Goal: Entertainment & Leisure: Consume media (video, audio)

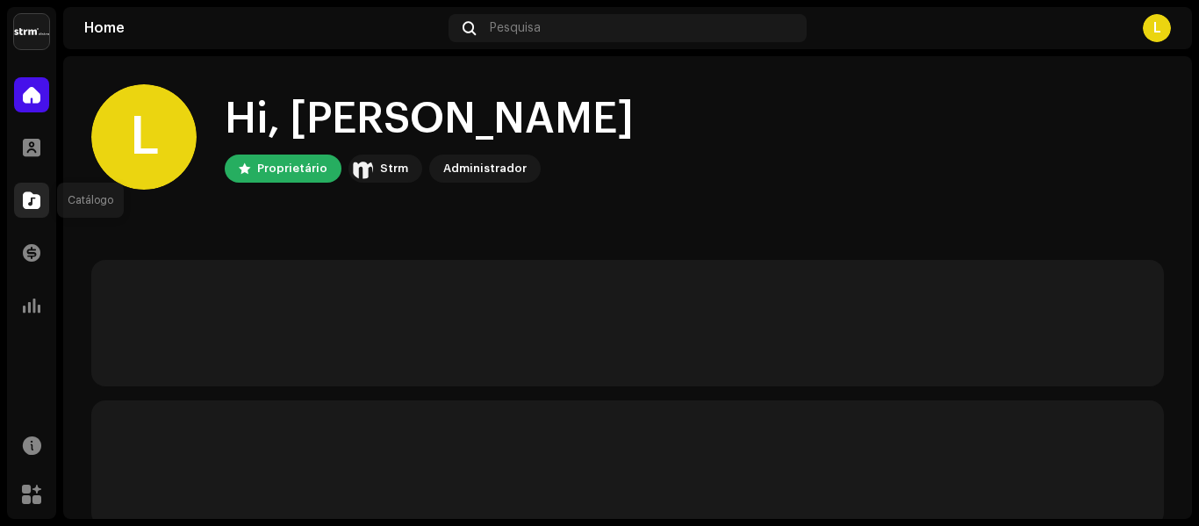
click at [27, 206] on span at bounding box center [32, 200] width 18 height 14
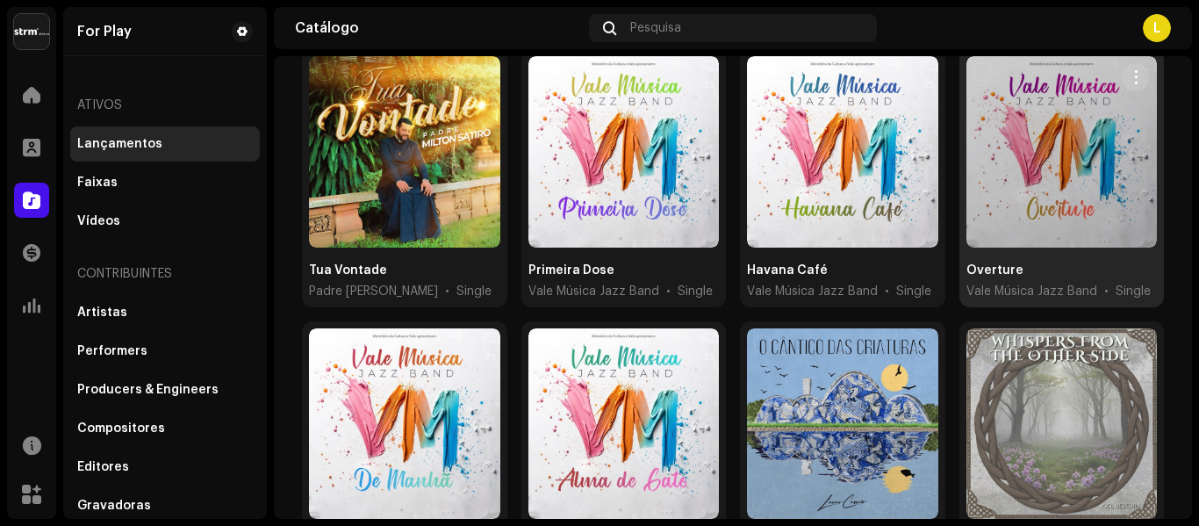
scroll to position [263, 0]
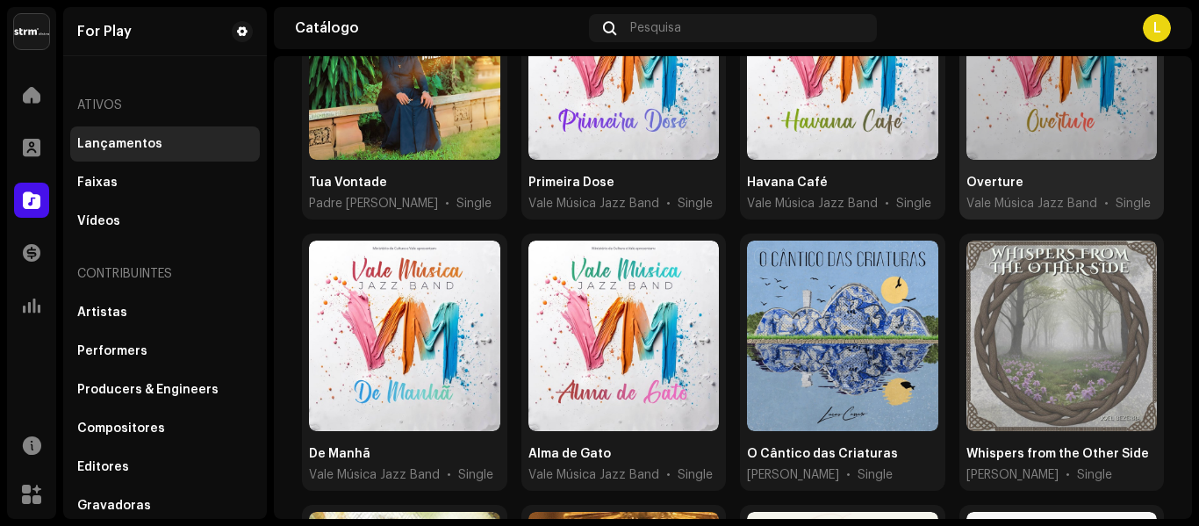
click at [1033, 69] on div at bounding box center [1061, 63] width 191 height 191
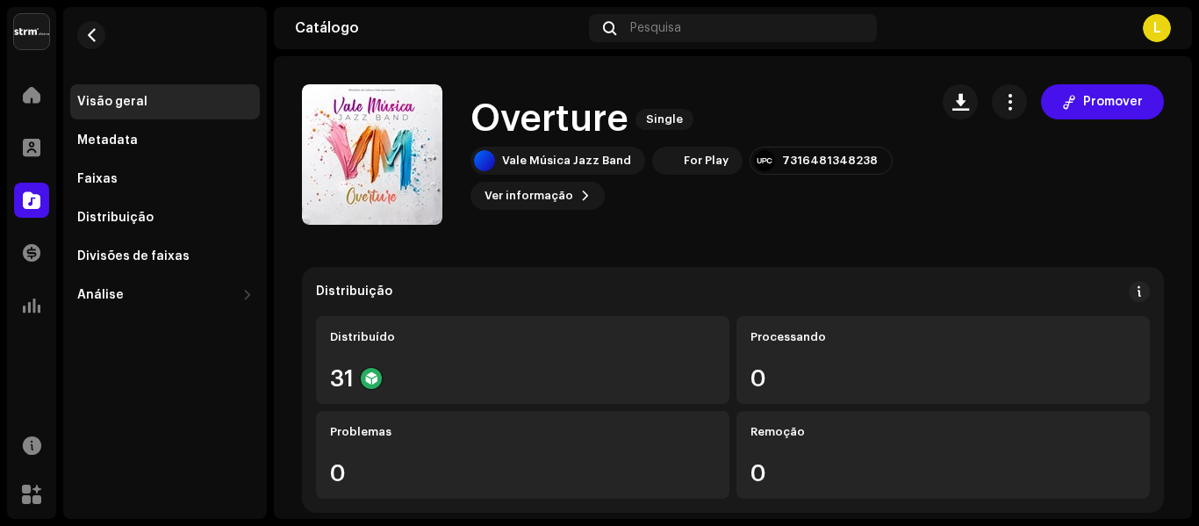
click at [563, 145] on div "Overture Single Vale Música Jazz Band For Play 7316481348238 Ver informação Pro…" at bounding box center [692, 154] width 444 height 111
click at [571, 159] on div "Vale Música Jazz Band" at bounding box center [566, 161] width 129 height 14
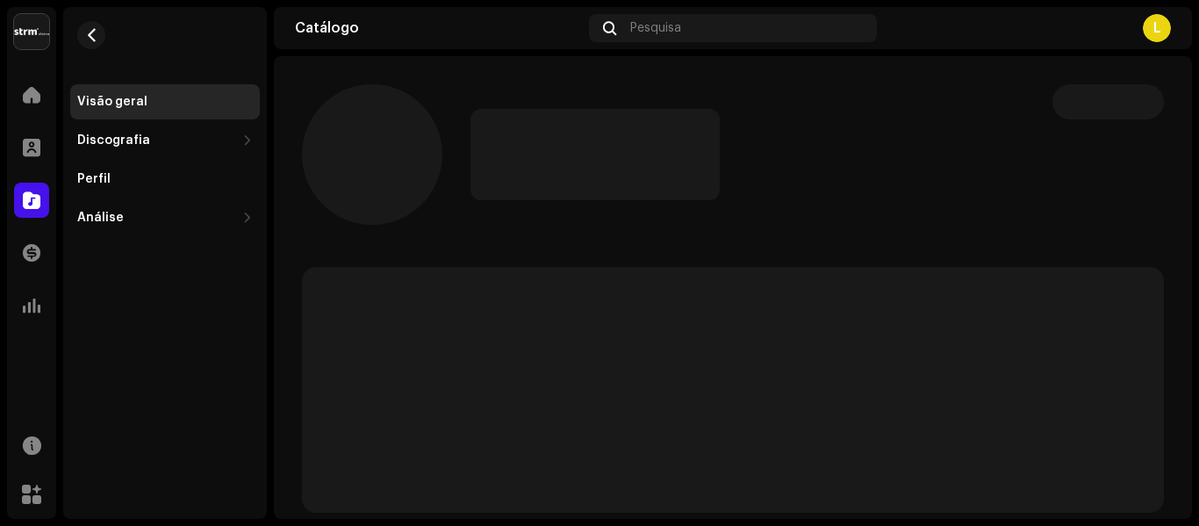
click at [571, 159] on p-skeleton at bounding box center [594, 154] width 249 height 91
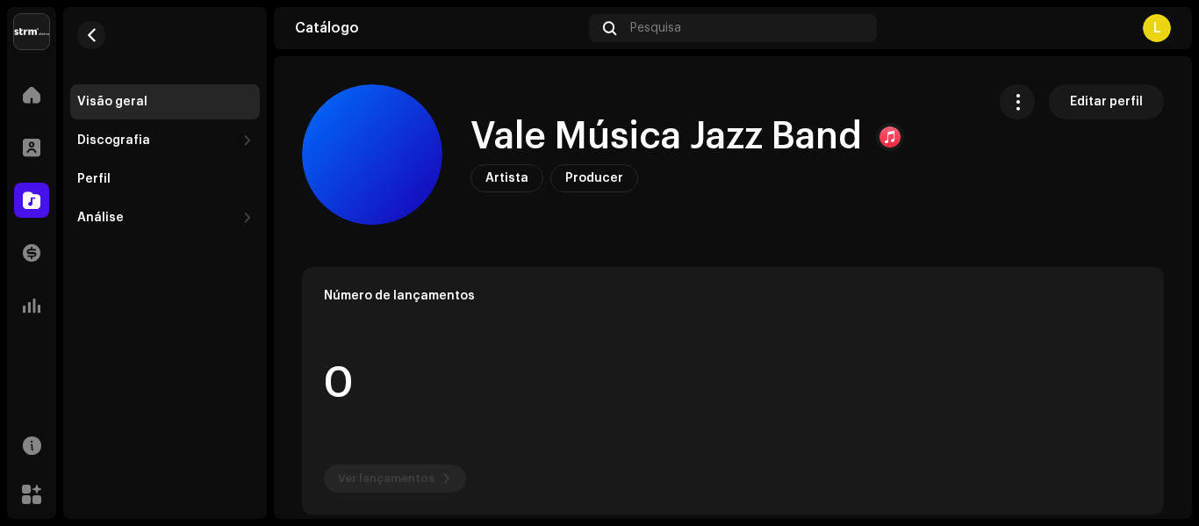
click at [686, 145] on h1 "Vale Música Jazz Band" at bounding box center [665, 137] width 391 height 40
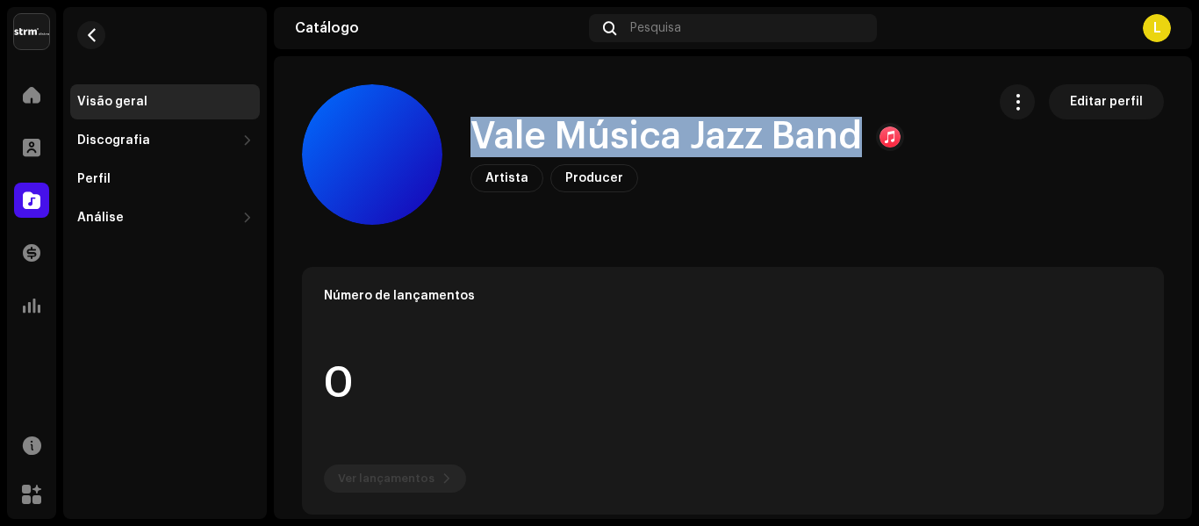
click at [686, 144] on h1 "Vale Música Jazz Band" at bounding box center [665, 137] width 391 height 40
copy h1 "Vale Música Jazz Band"
click at [97, 47] on button "button" at bounding box center [91, 35] width 28 height 28
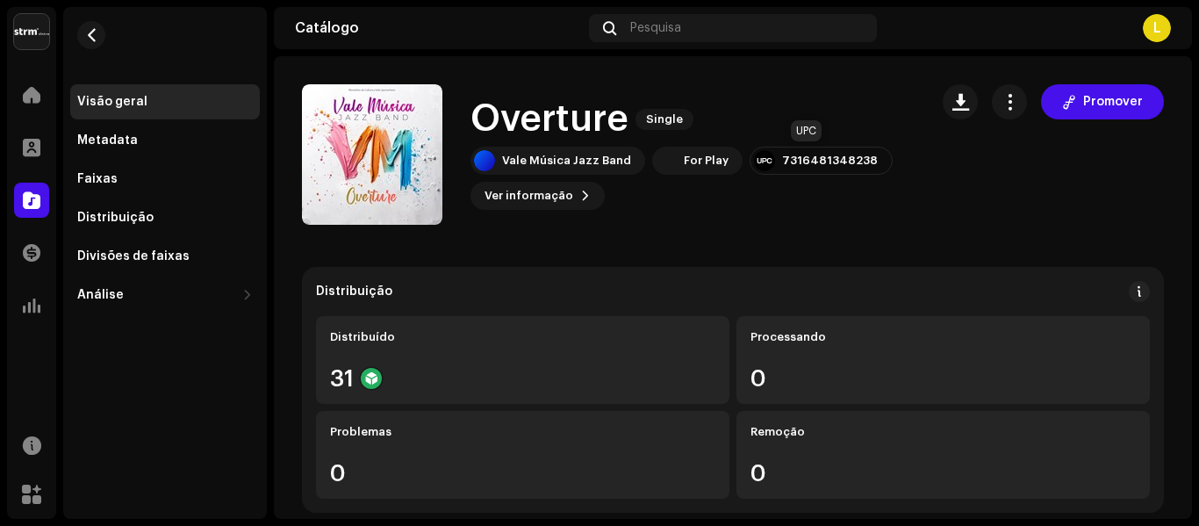
click at [819, 159] on div "7316481348238" at bounding box center [830, 161] width 96 height 14
copy div "7316481348238"
click at [522, 104] on h1 "Overture" at bounding box center [549, 119] width 158 height 40
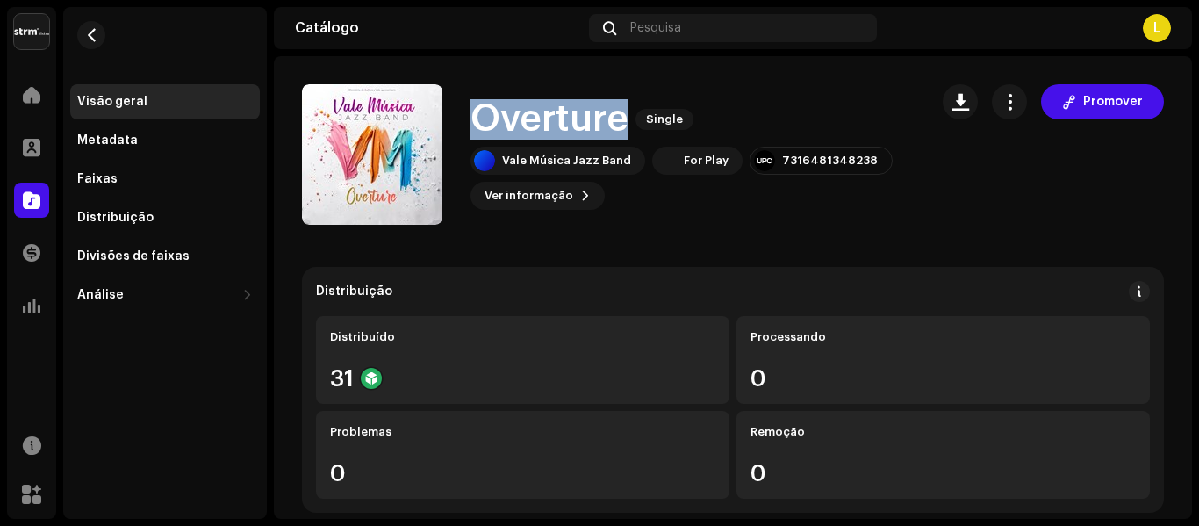
click at [522, 104] on h1 "Overture" at bounding box center [549, 119] width 158 height 40
copy h1 "Overture"
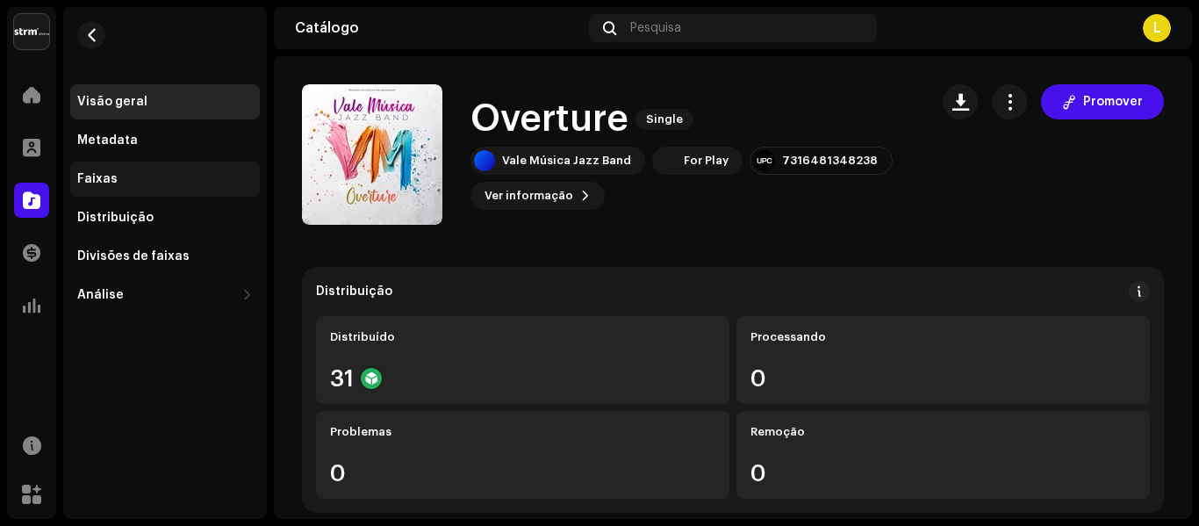
click at [164, 183] on div "Faixas" at bounding box center [165, 179] width 176 height 14
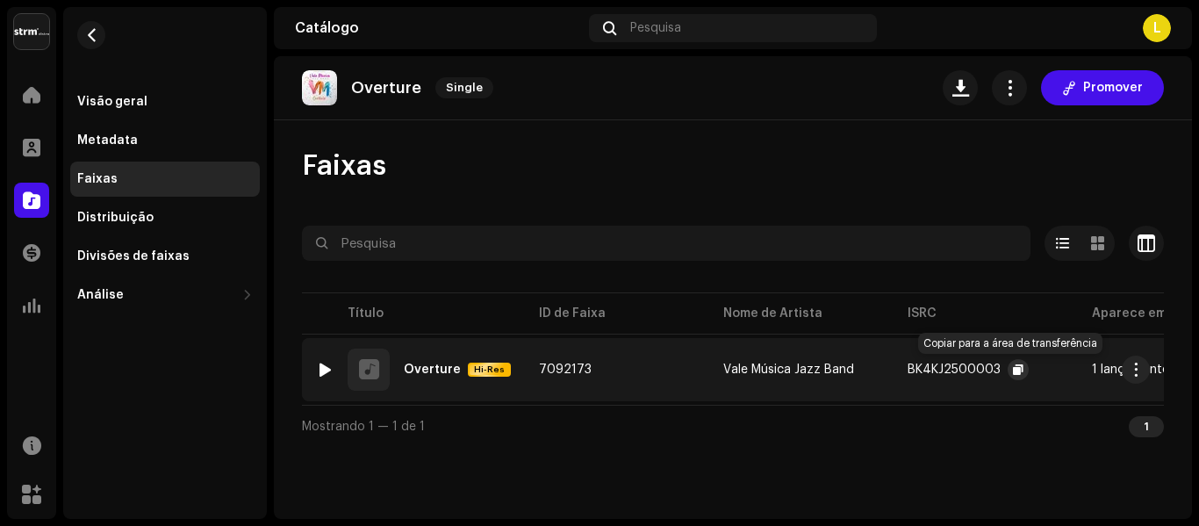
click at [1015, 370] on span "button" at bounding box center [1018, 370] width 11 height 14
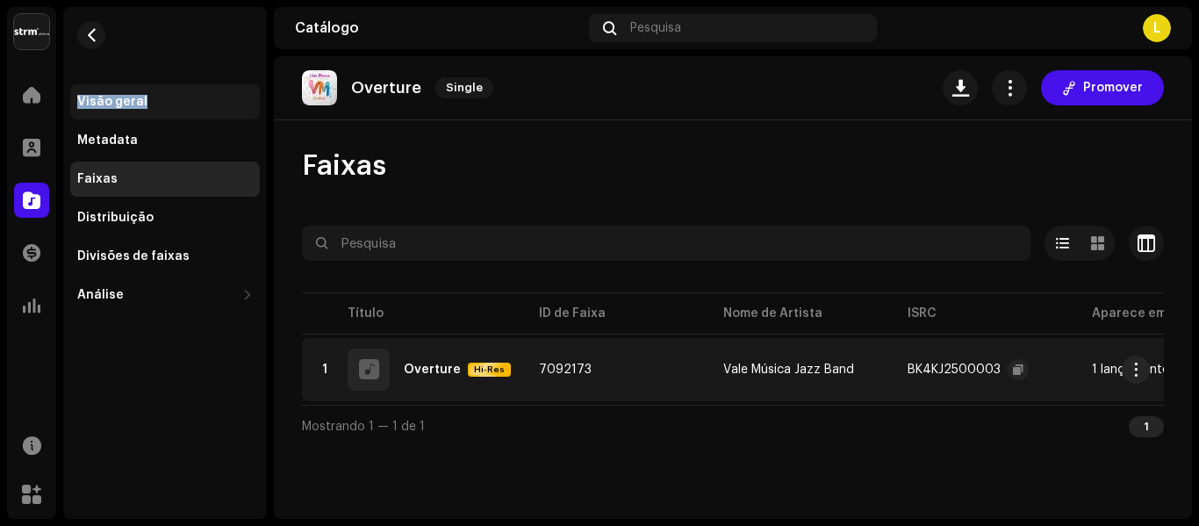
click at [182, 91] on div "Visão geral Metadata Faixas Distribuição Divisões de faixas Análise Consumo Eng…" at bounding box center [165, 159] width 204 height 305
click at [182, 91] on div "Visão geral" at bounding box center [165, 101] width 190 height 35
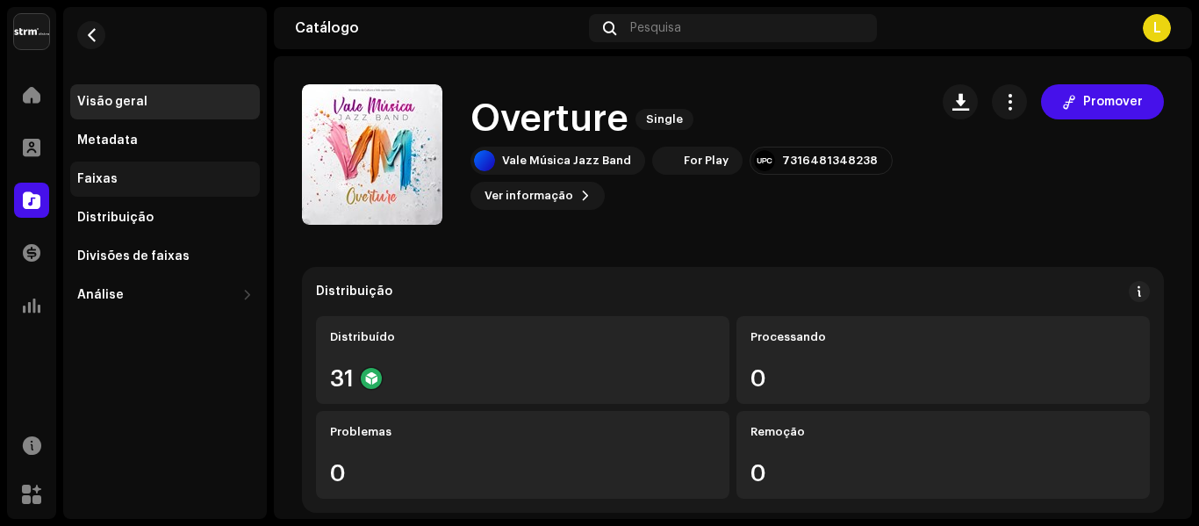
click at [82, 176] on div "Faixas" at bounding box center [97, 179] width 40 height 14
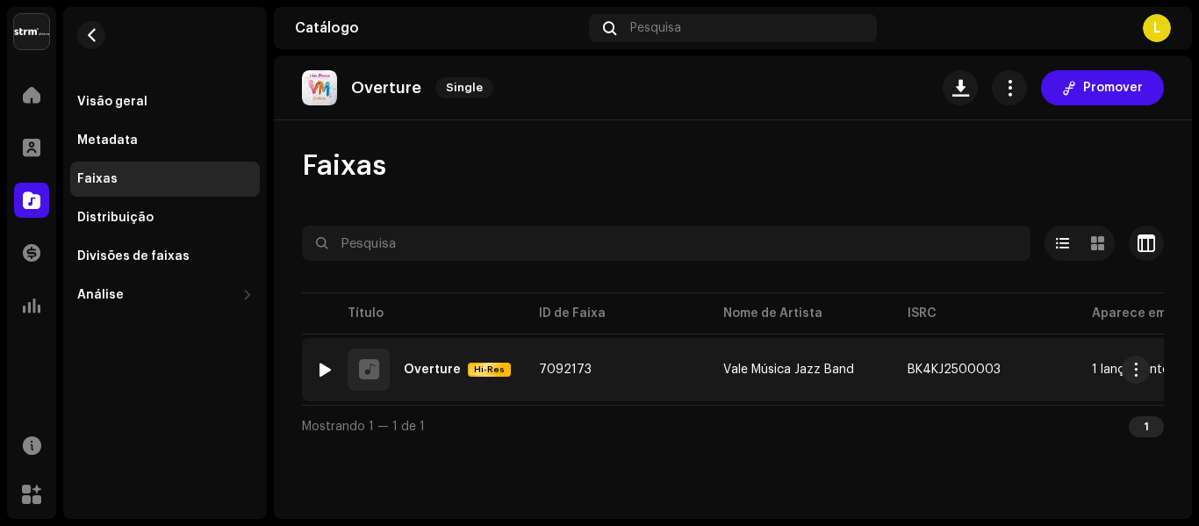
click at [329, 372] on div at bounding box center [325, 370] width 13 height 14
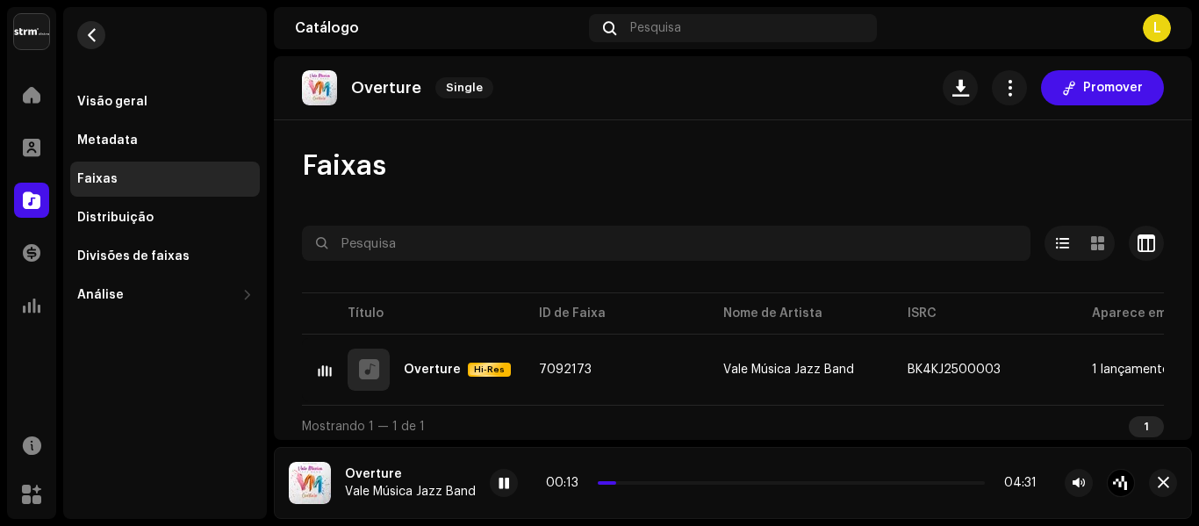
click at [96, 27] on button "button" at bounding box center [91, 35] width 28 height 28
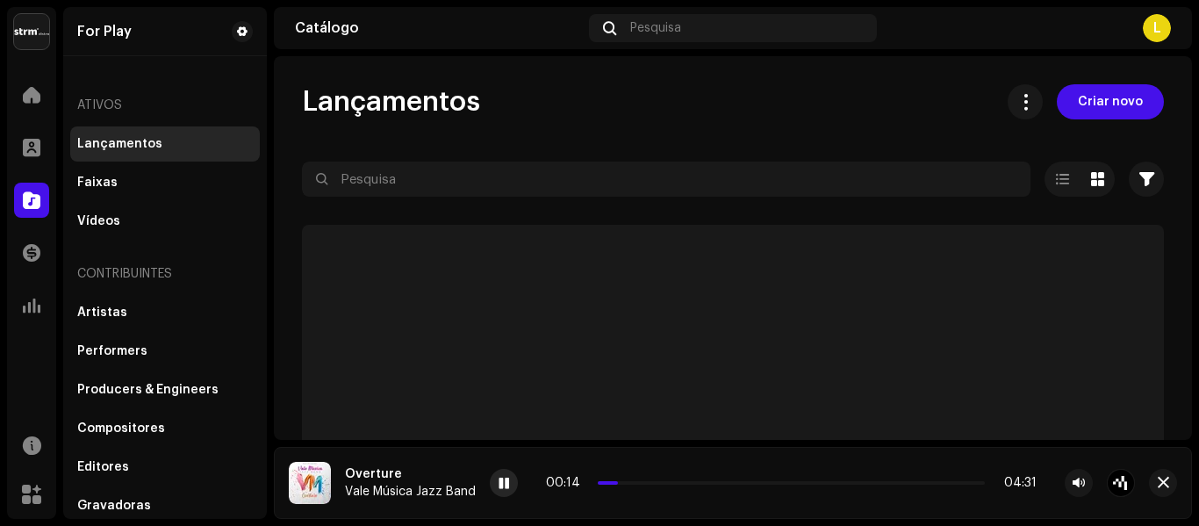
click at [501, 486] on span at bounding box center [504, 484] width 11 height 14
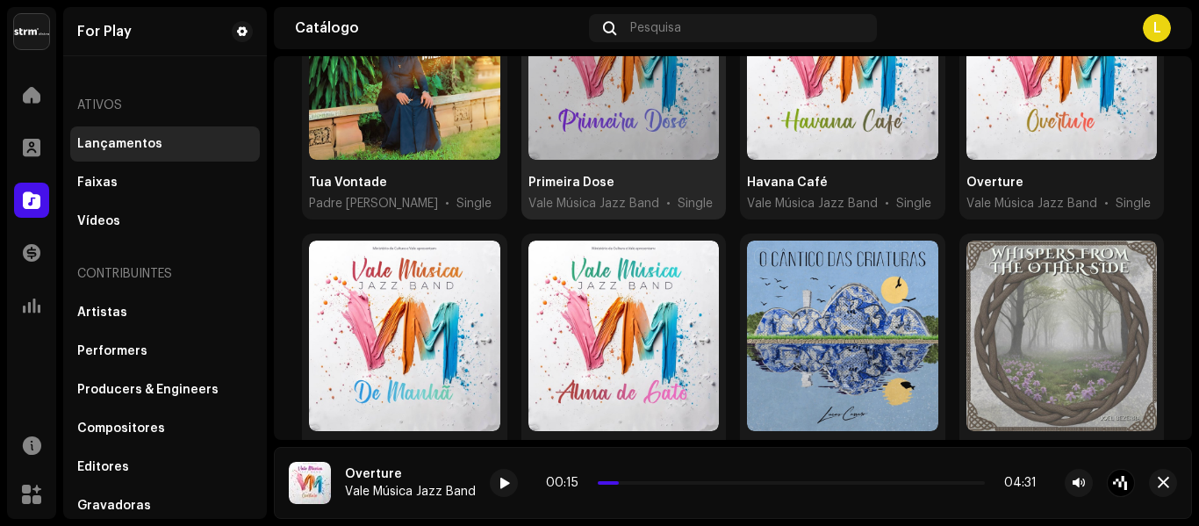
scroll to position [88, 0]
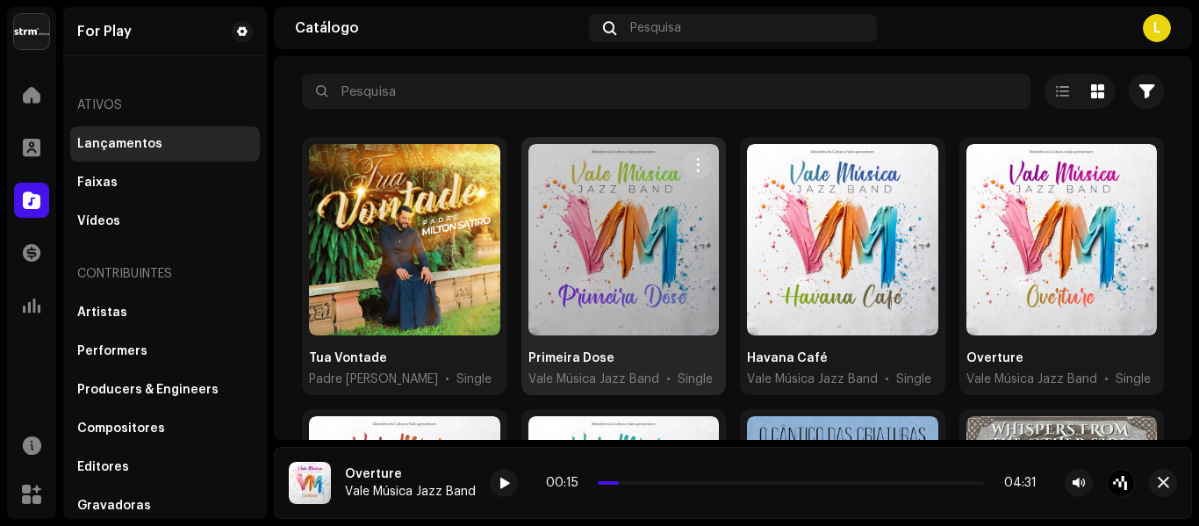
click at [621, 261] on div at bounding box center [623, 239] width 191 height 191
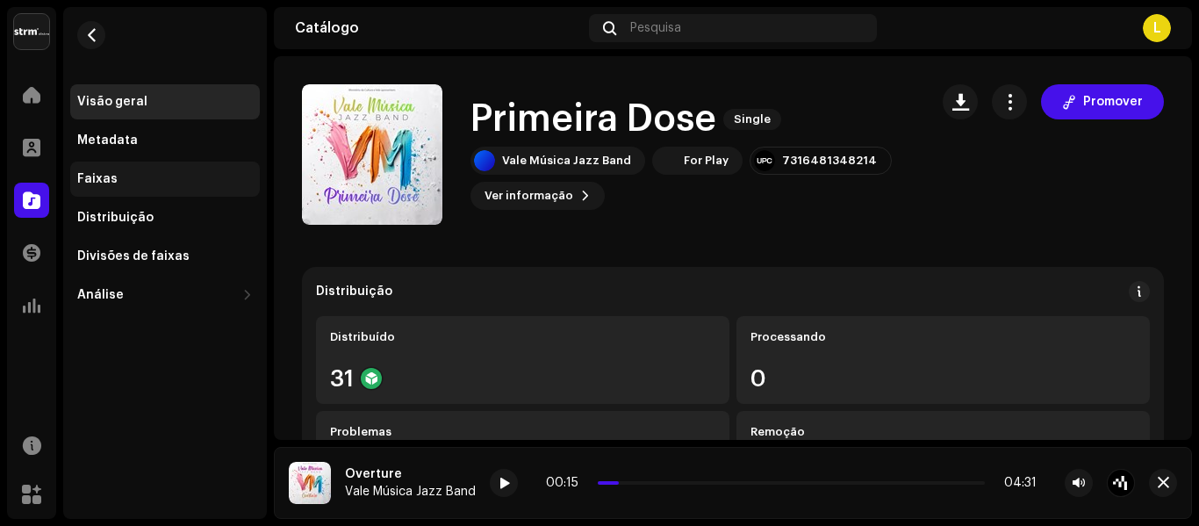
click at [118, 183] on div "Faixas" at bounding box center [165, 179] width 176 height 14
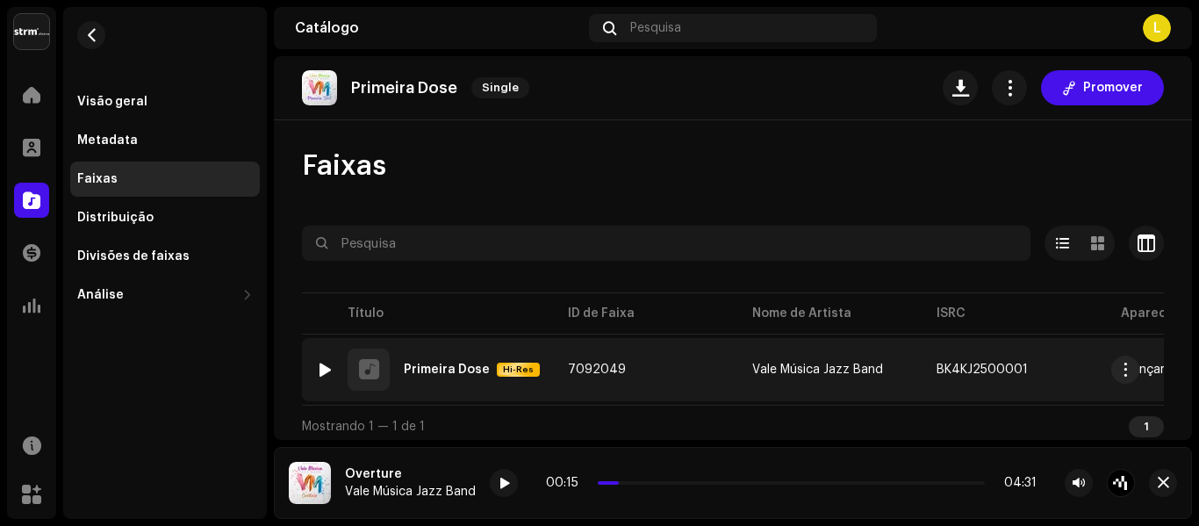
click at [328, 366] on div at bounding box center [325, 370] width 13 height 14
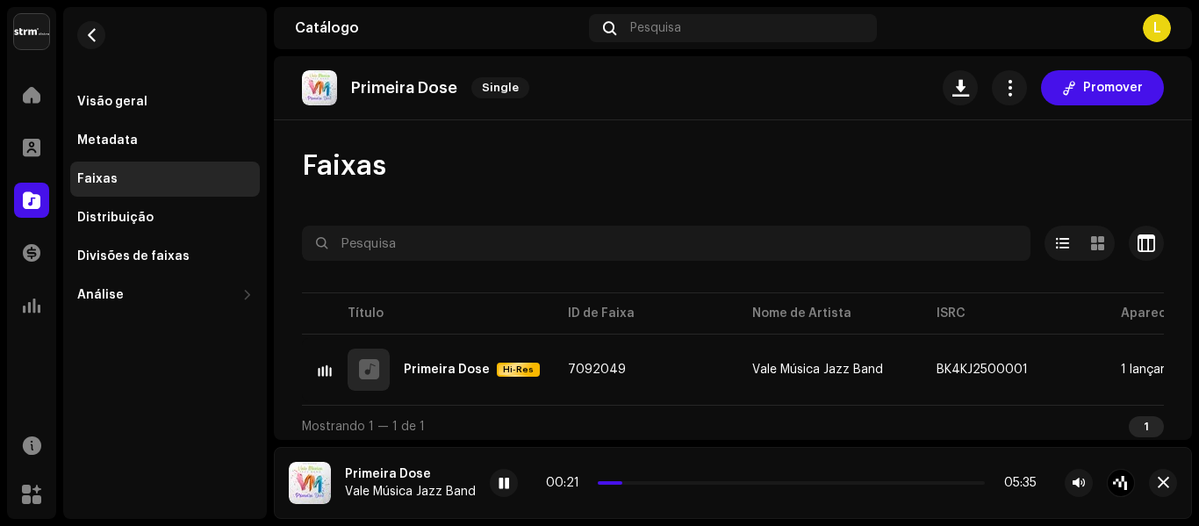
click at [97, 19] on re-m-nav-back at bounding box center [91, 45] width 42 height 77
click at [100, 28] on button "button" at bounding box center [91, 35] width 28 height 28
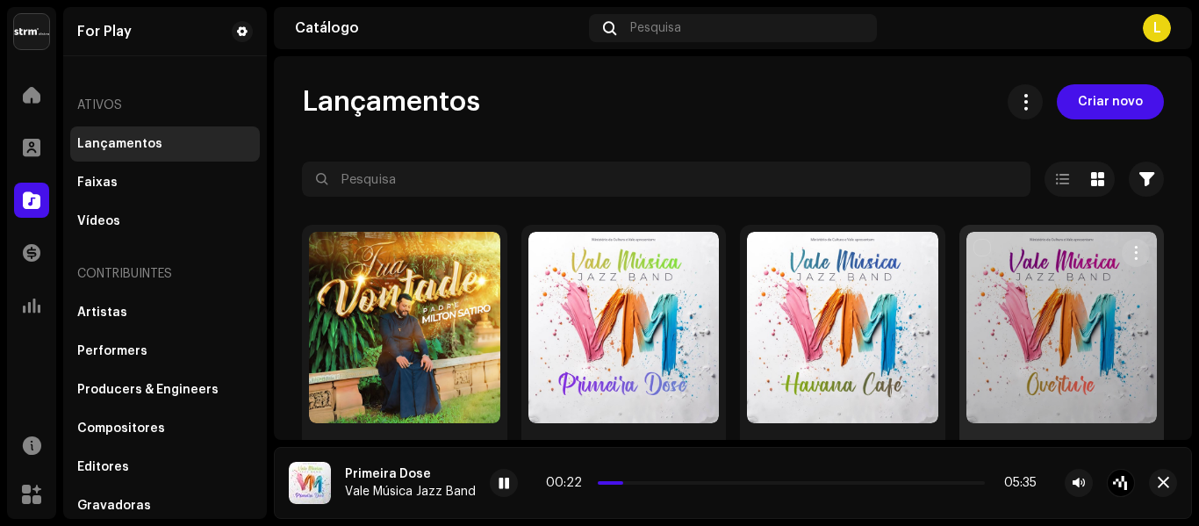
scroll to position [176, 0]
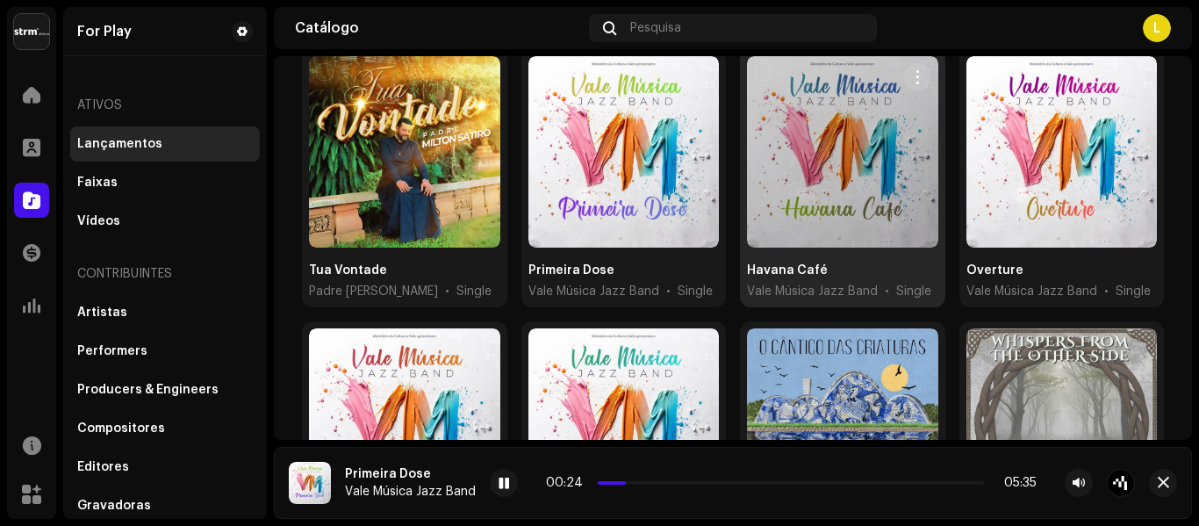
click at [846, 163] on div at bounding box center [842, 151] width 191 height 191
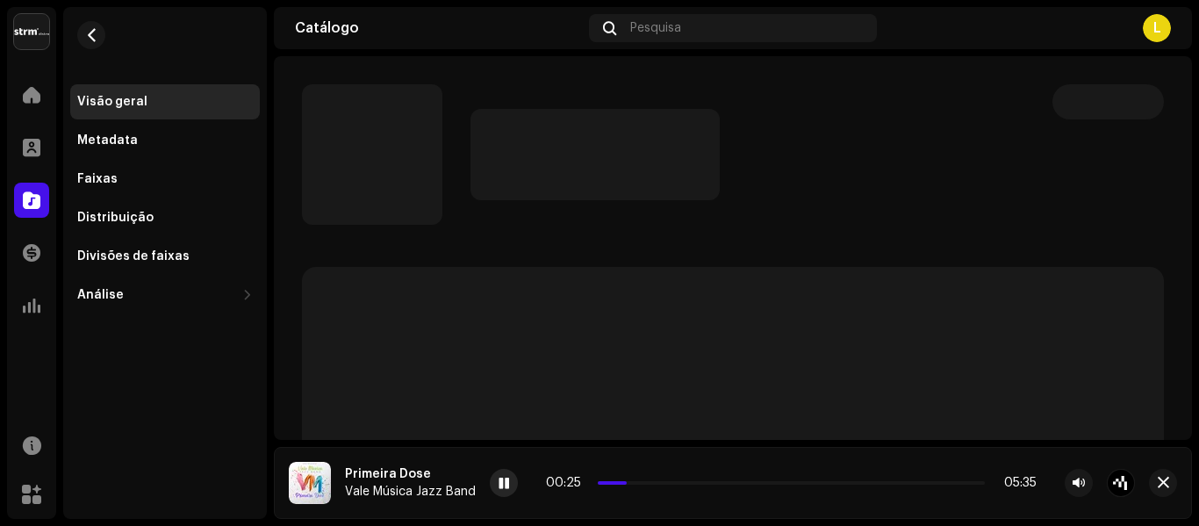
click at [508, 478] on div at bounding box center [504, 483] width 28 height 28
click at [168, 176] on div "Faixas" at bounding box center [165, 179] width 176 height 14
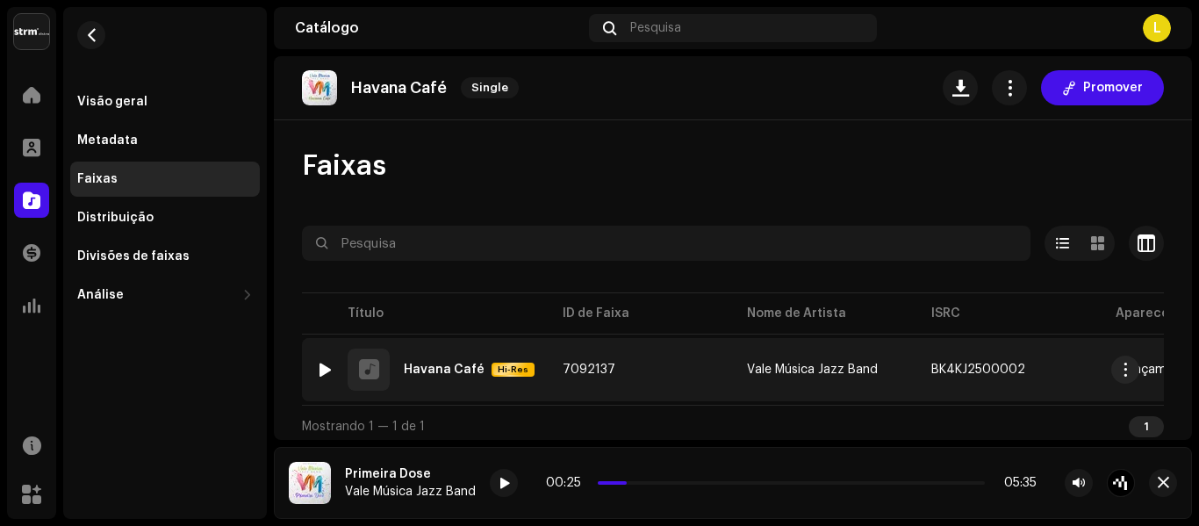
click at [324, 370] on div at bounding box center [325, 370] width 13 height 14
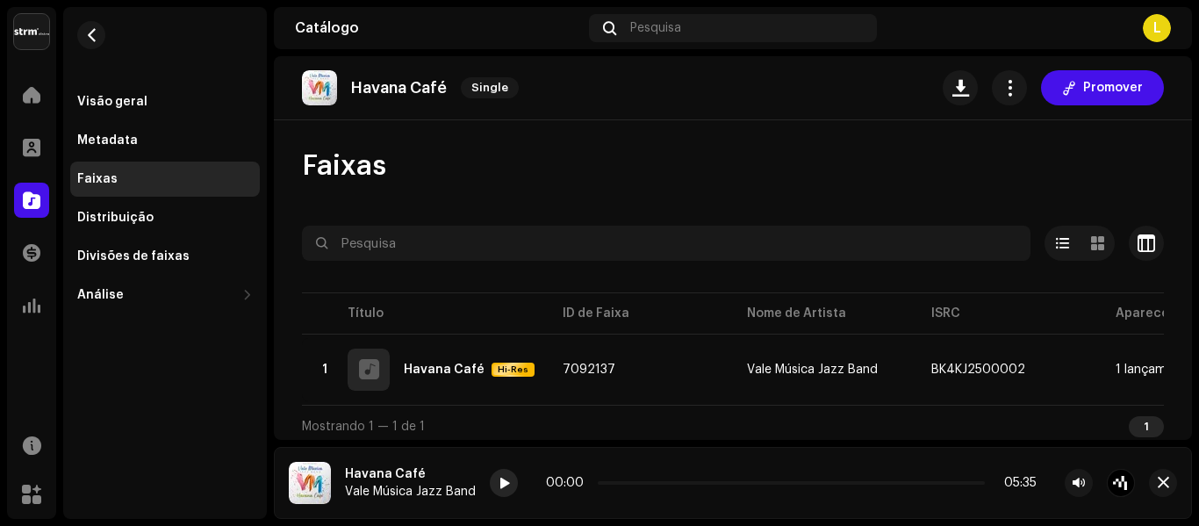
click at [499, 485] on span at bounding box center [504, 484] width 11 height 14
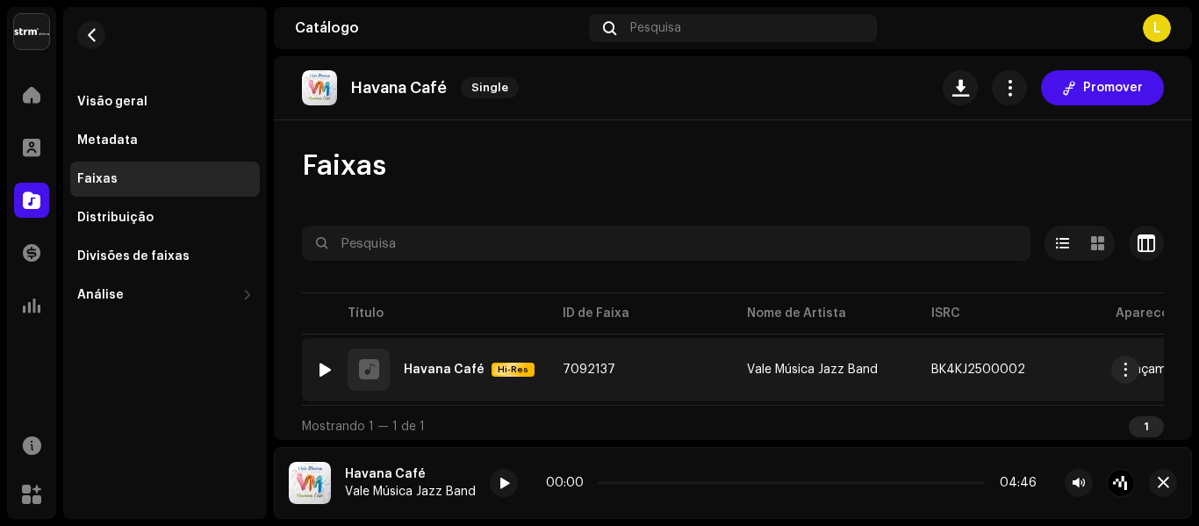
click at [328, 364] on div at bounding box center [325, 370] width 13 height 14
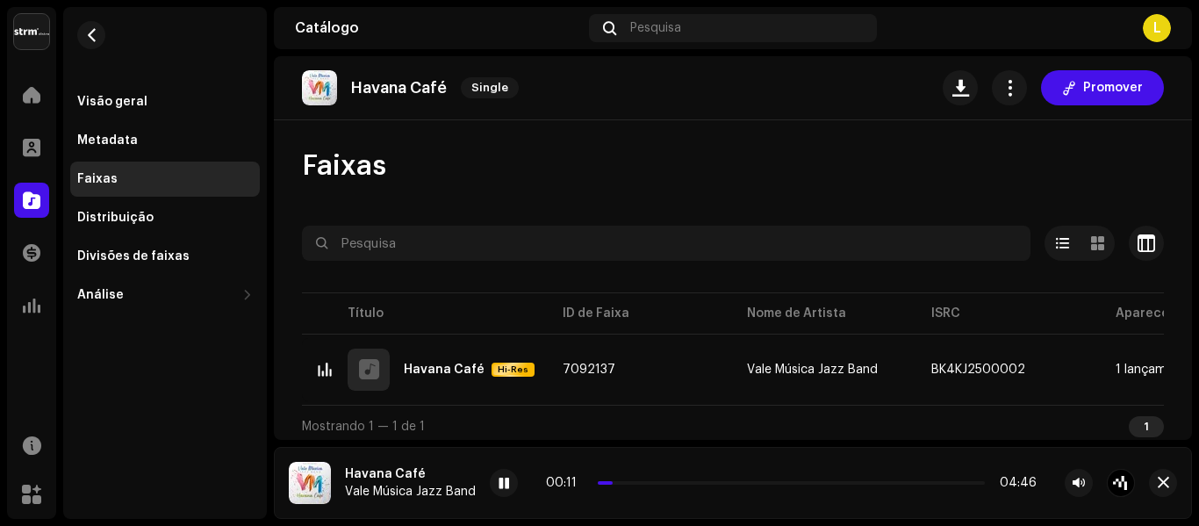
drag, startPoint x: 499, startPoint y: 481, endPoint x: 488, endPoint y: 470, distance: 16.1
click at [499, 479] on span at bounding box center [504, 484] width 11 height 14
click at [98, 39] on button "button" at bounding box center [91, 35] width 28 height 28
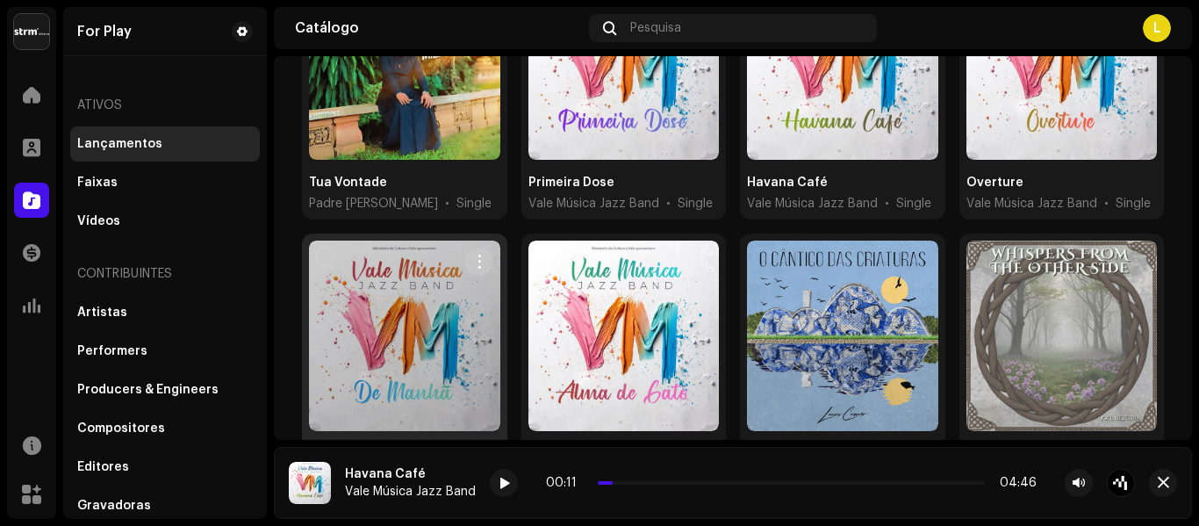
scroll to position [351, 0]
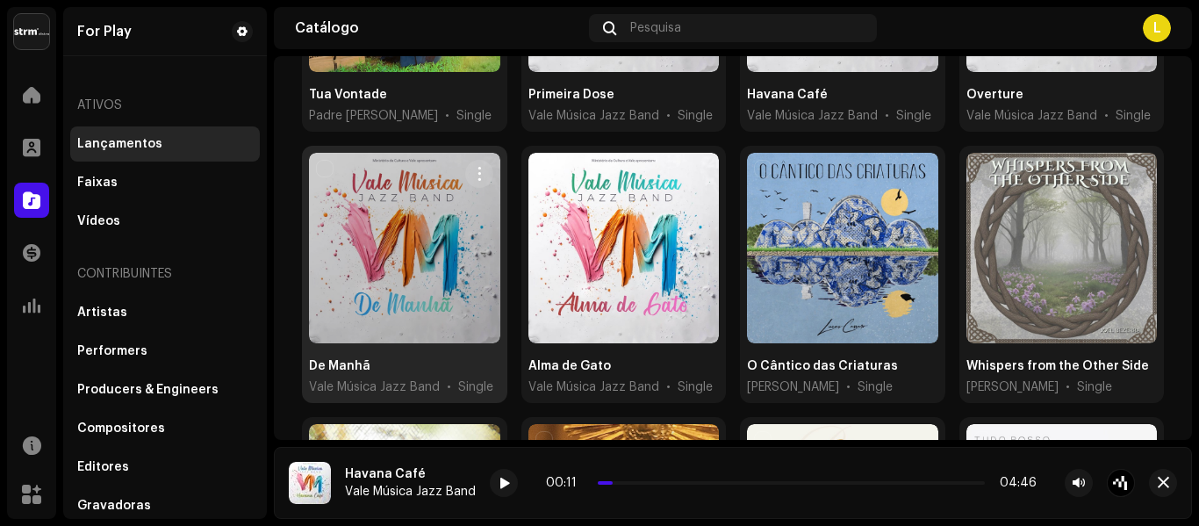
click at [421, 248] on div at bounding box center [404, 248] width 191 height 191
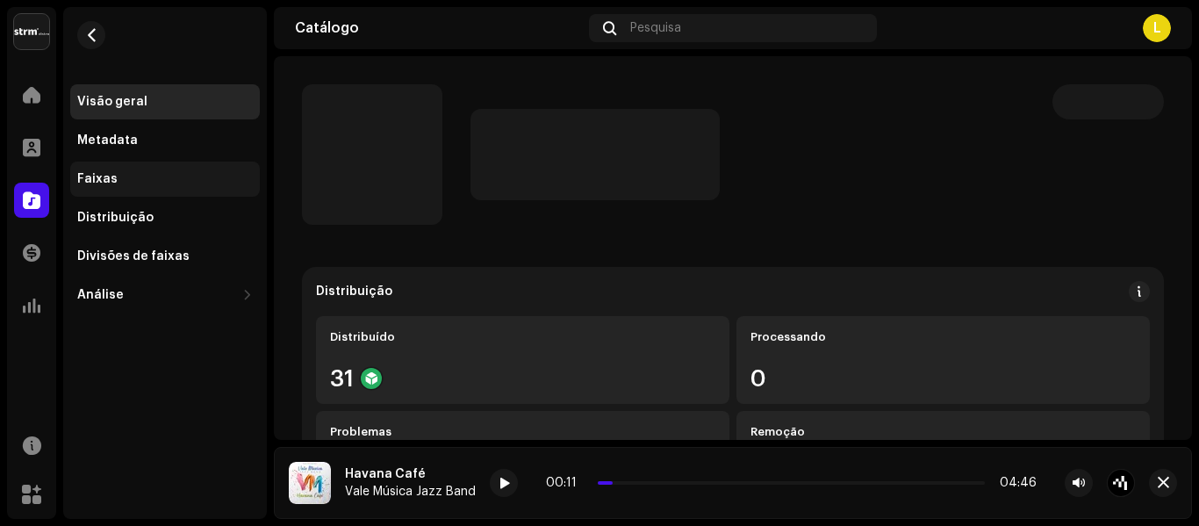
click at [160, 176] on div "Faixas" at bounding box center [165, 179] width 176 height 14
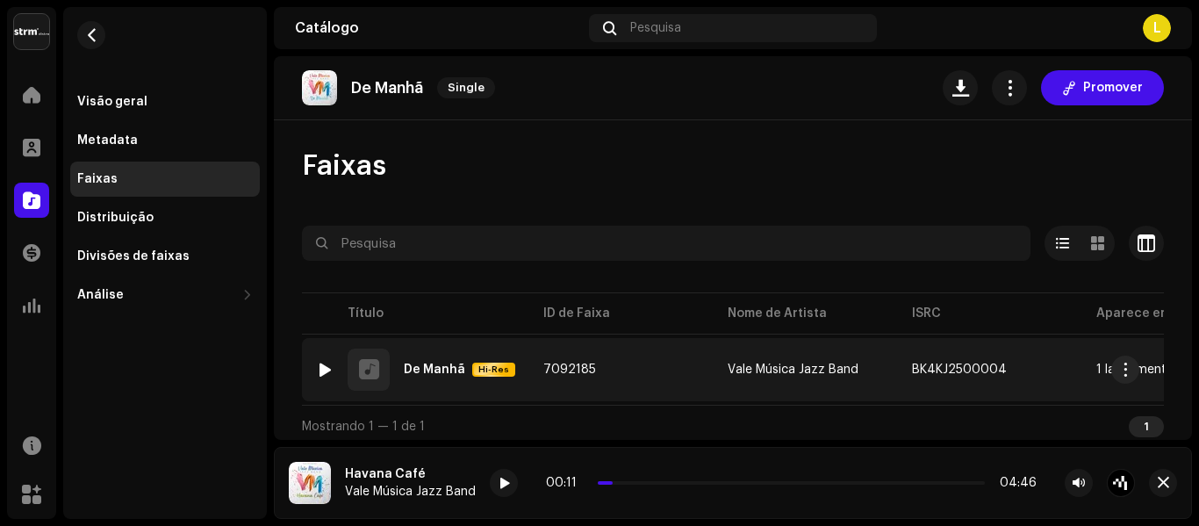
click at [334, 365] on img at bounding box center [324, 369] width 23 height 23
click at [337, 359] on div "1 De Manhã Hi-Res" at bounding box center [415, 369] width 199 height 42
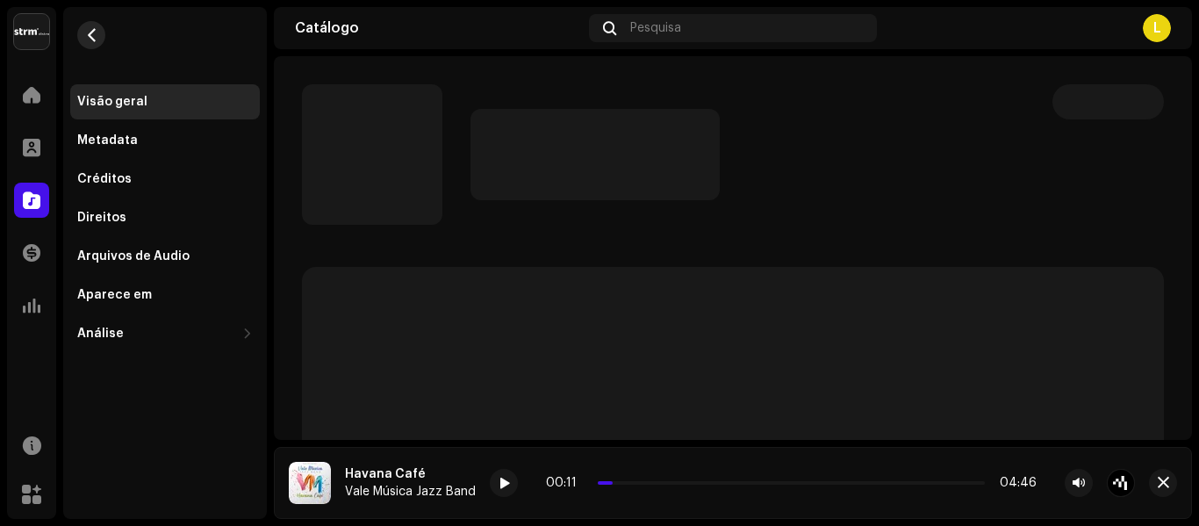
click at [97, 26] on button "button" at bounding box center [91, 35] width 28 height 28
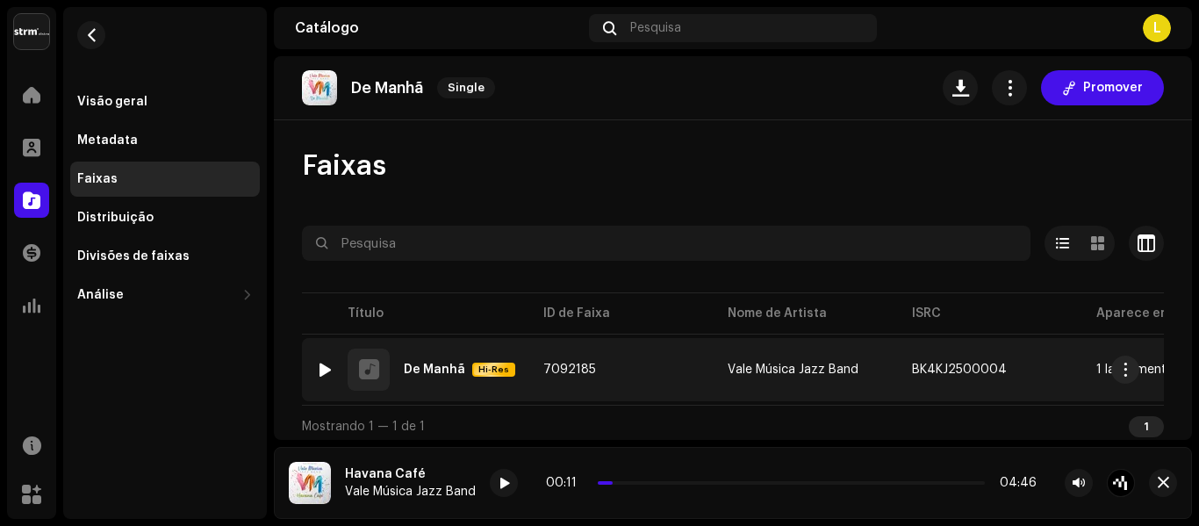
click at [326, 370] on div at bounding box center [325, 370] width 13 height 14
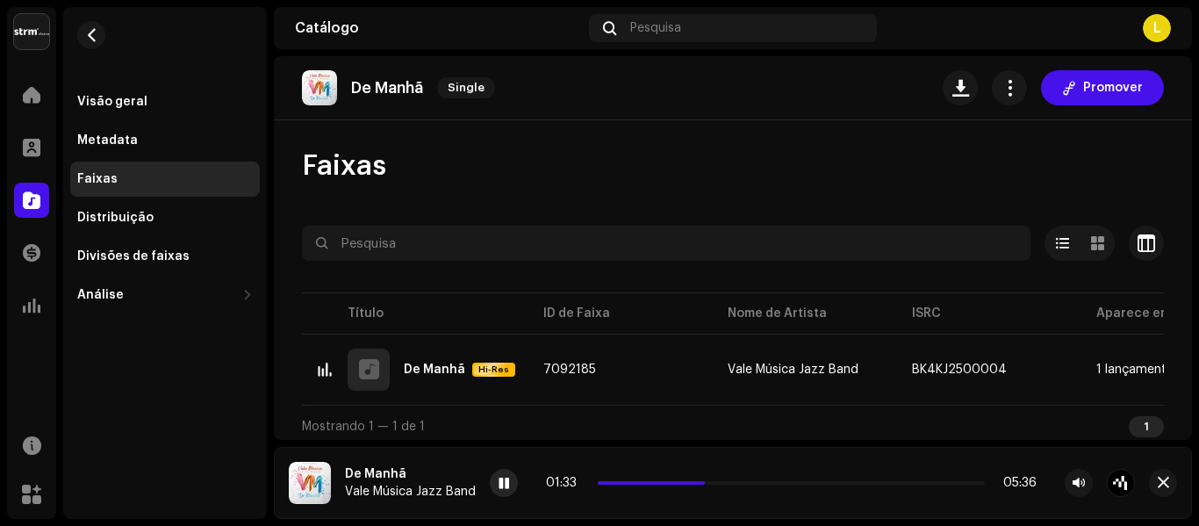
click at [499, 477] on span at bounding box center [504, 484] width 11 height 14
click at [91, 30] on span "button" at bounding box center [91, 35] width 13 height 14
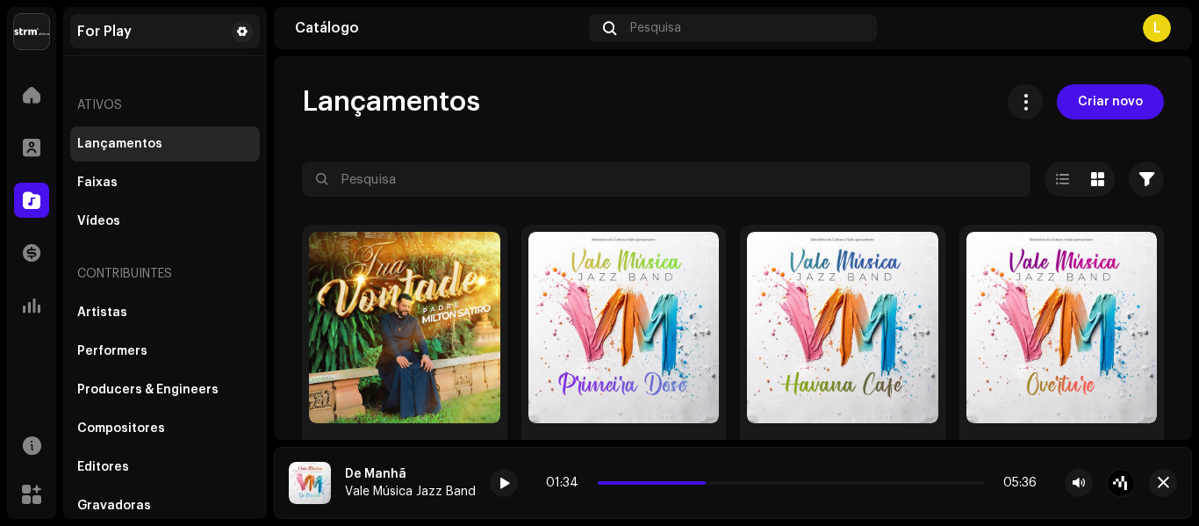
click at [91, 32] on div "For Play" at bounding box center [104, 32] width 54 height 14
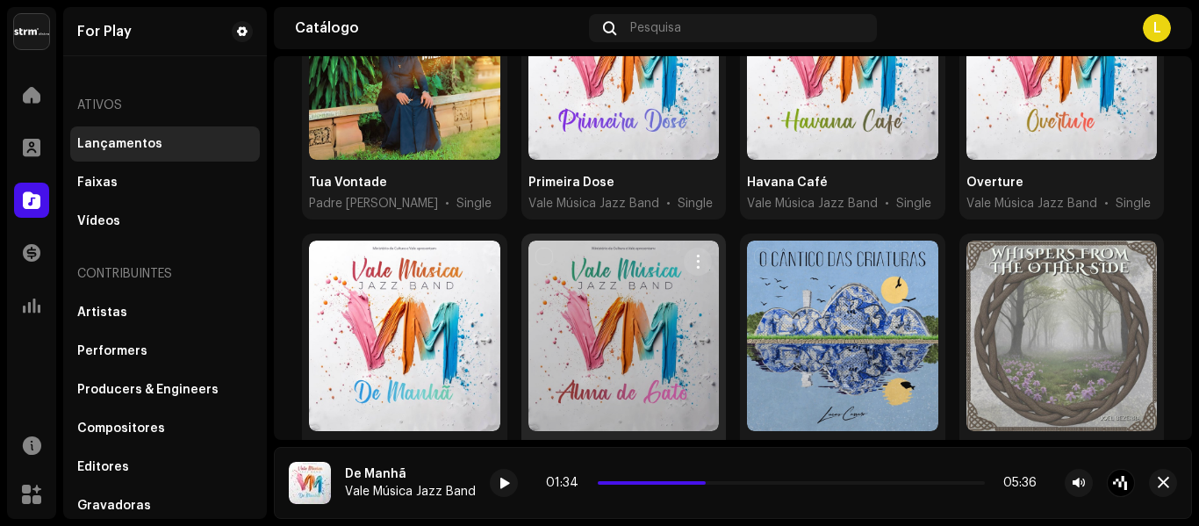
scroll to position [439, 0]
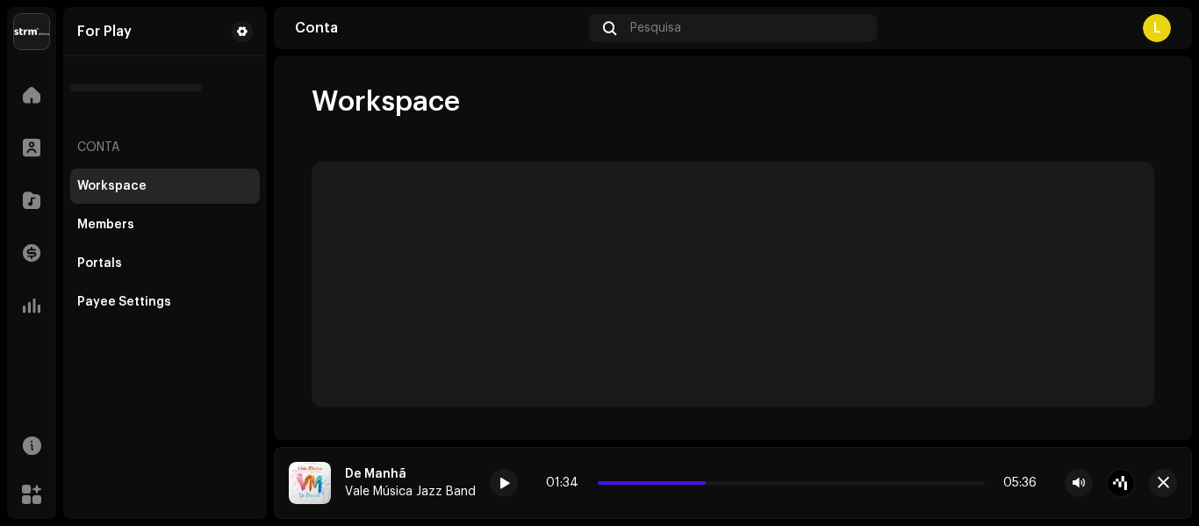
click at [615, 152] on div "Workspace" at bounding box center [733, 428] width 899 height 688
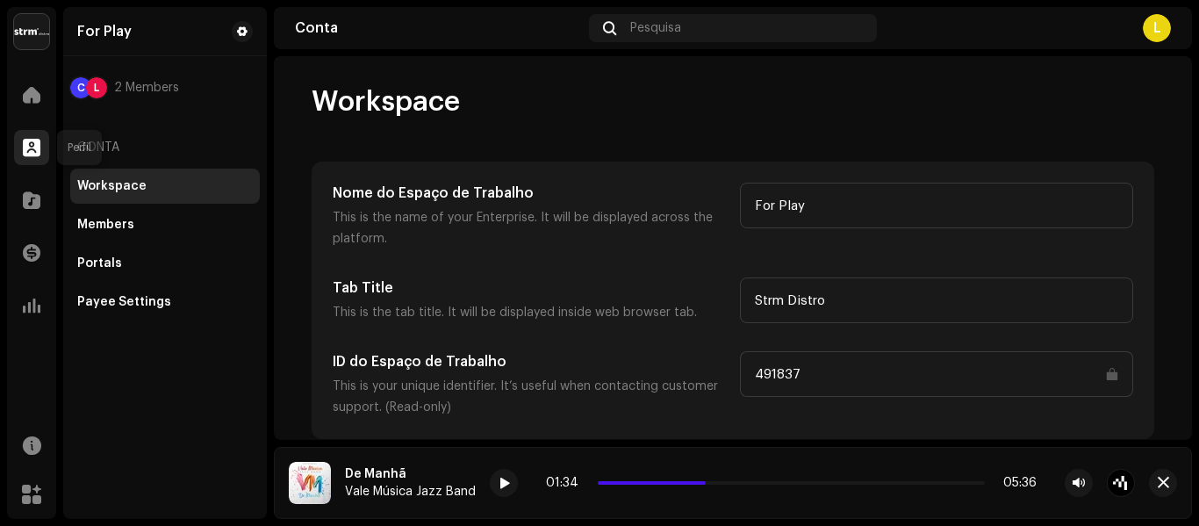
click at [37, 154] on span at bounding box center [32, 147] width 18 height 14
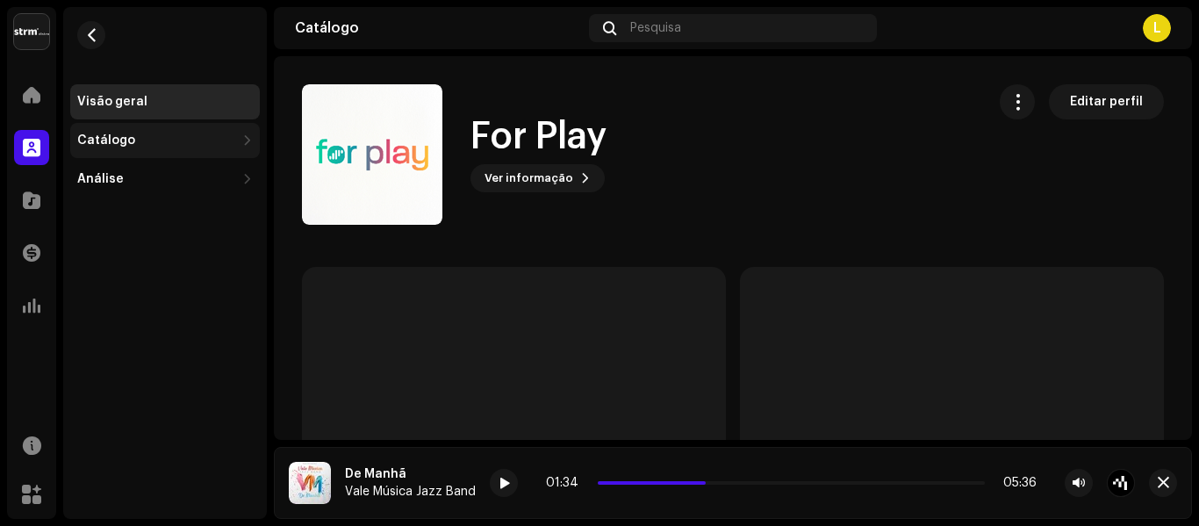
click at [165, 135] on div "Catálogo" at bounding box center [156, 140] width 158 height 14
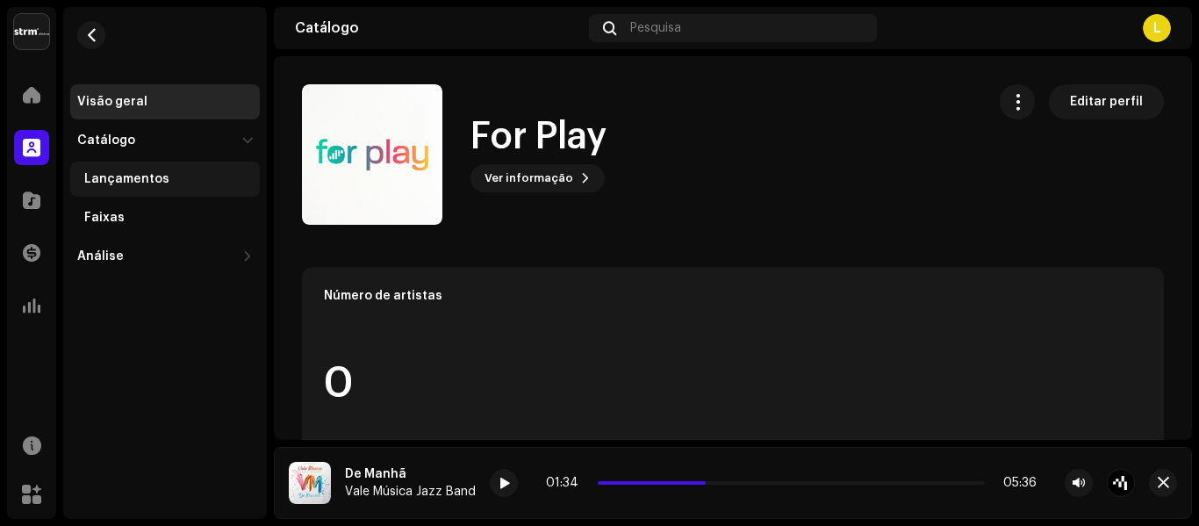
click at [177, 179] on div "Lançamentos" at bounding box center [168, 179] width 169 height 14
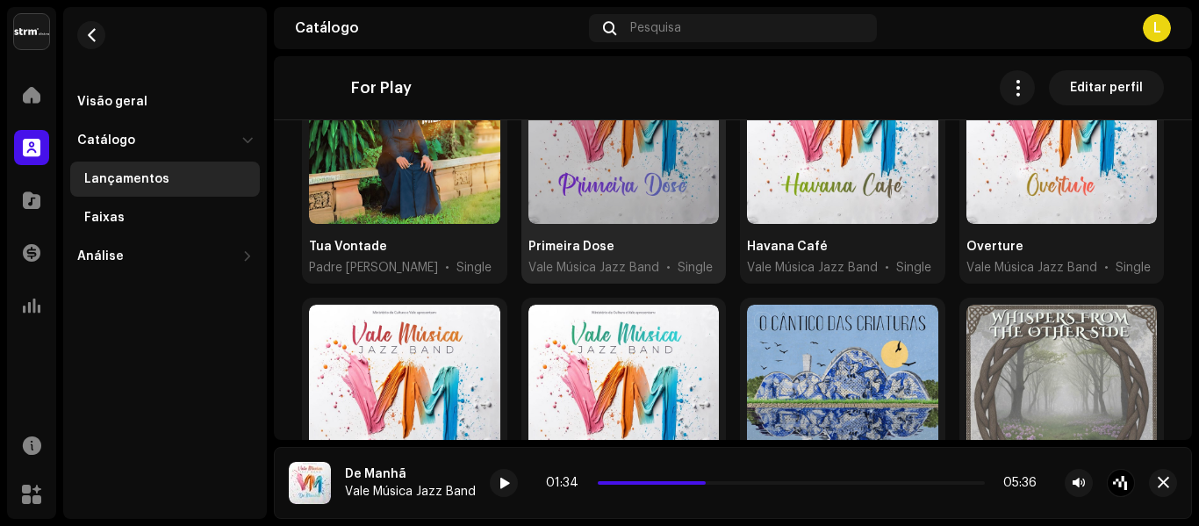
scroll to position [351, 0]
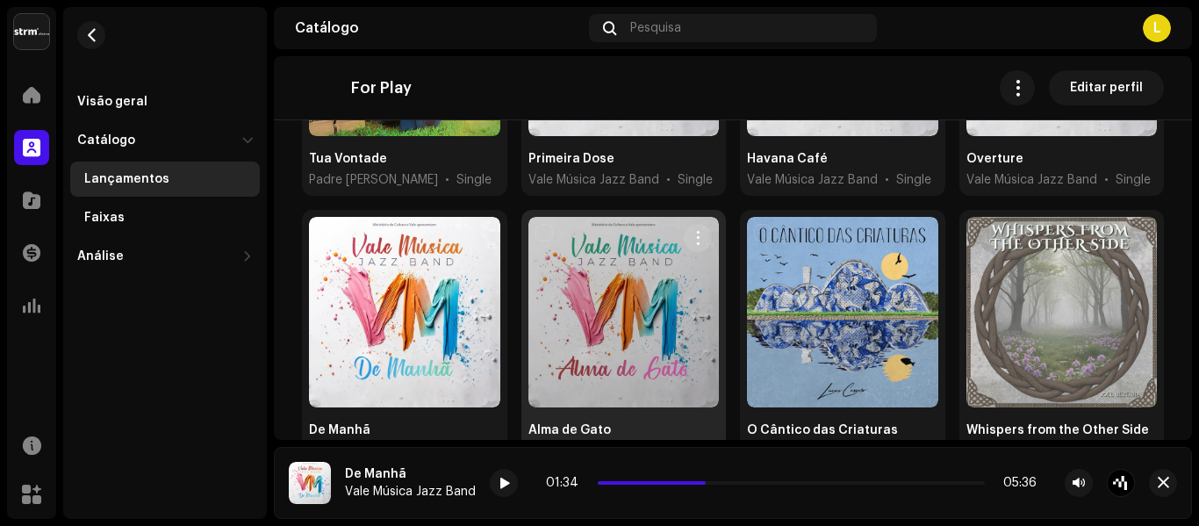
click at [584, 338] on div at bounding box center [623, 312] width 191 height 191
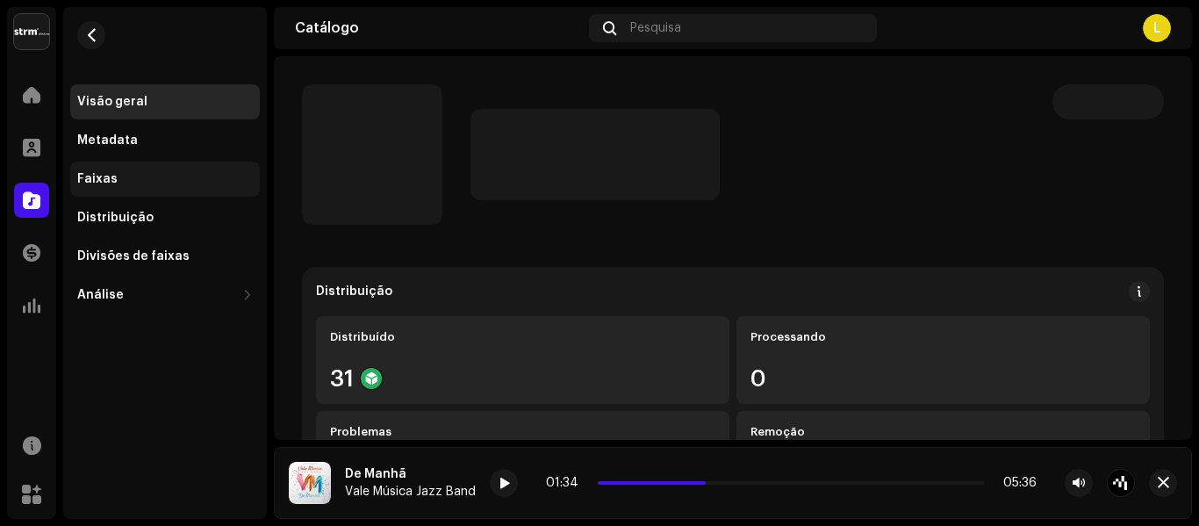
click at [188, 169] on div "Faixas" at bounding box center [165, 179] width 190 height 35
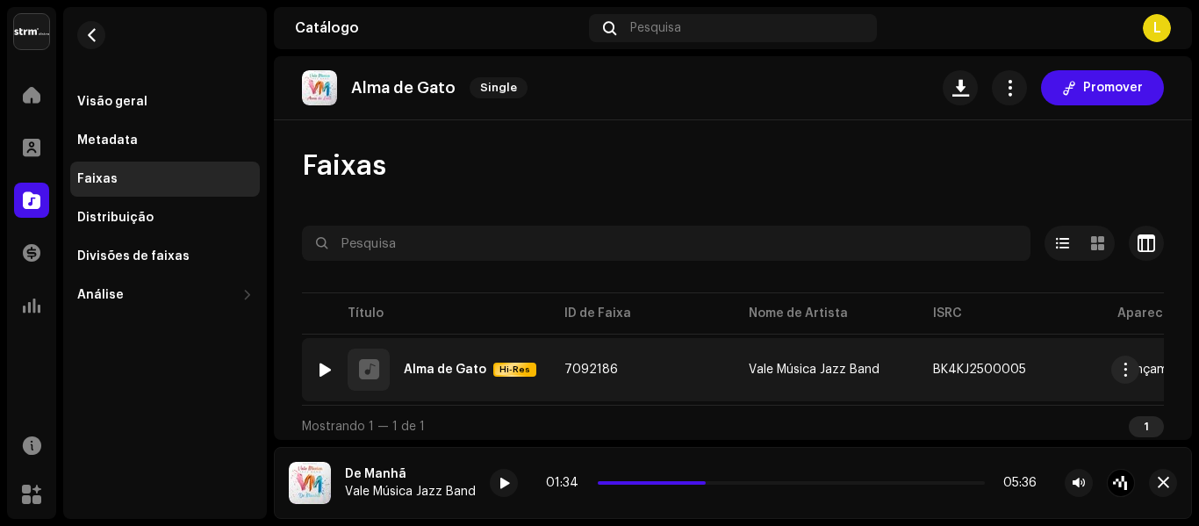
click at [333, 369] on img at bounding box center [324, 369] width 23 height 23
click at [327, 365] on div at bounding box center [325, 370] width 13 height 14
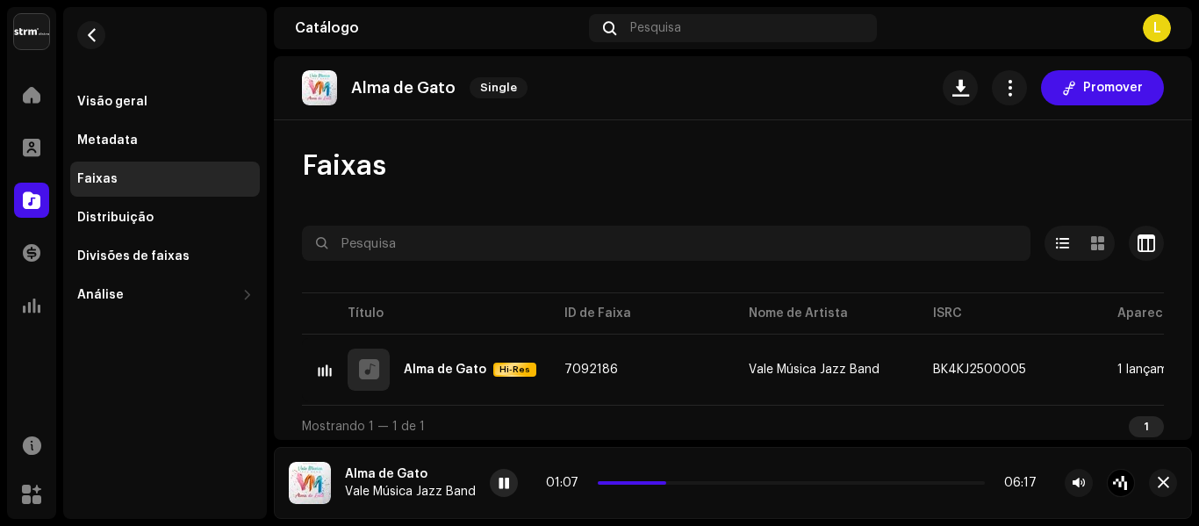
click at [501, 488] on span at bounding box center [504, 484] width 11 height 14
